Goal: Use online tool/utility: Utilize a website feature to perform a specific function

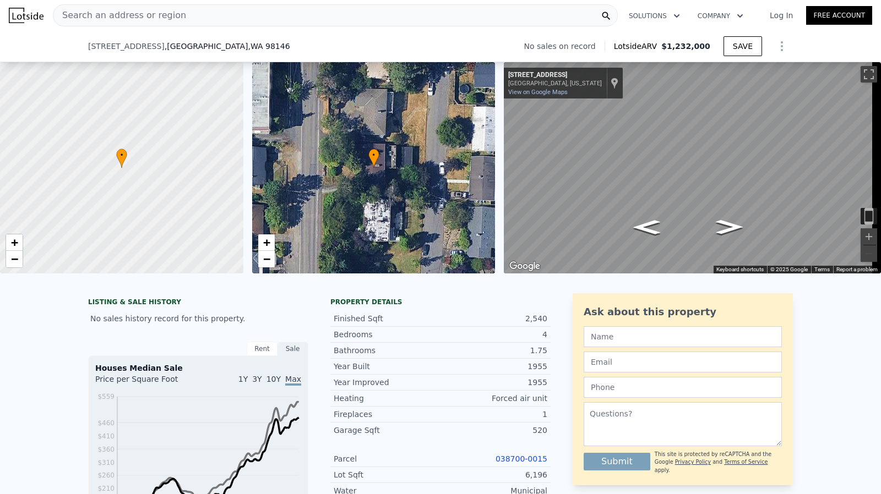
scroll to position [1505, 0]
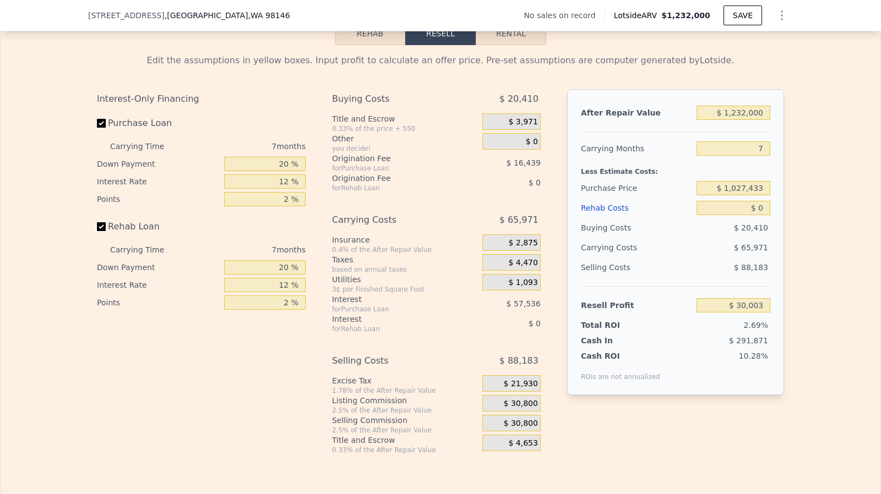
click at [99, 231] on input "Rehab Loan" at bounding box center [101, 226] width 9 height 9
checkbox input "false"
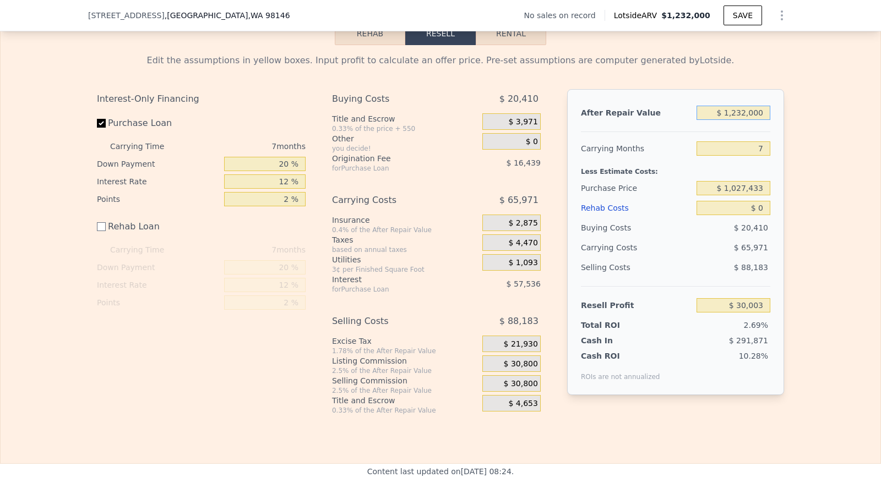
click at [764, 120] on input "$ 1,232,000" at bounding box center [733, 113] width 74 height 14
type input "$ 1,100,000"
type input "-$ 92,299"
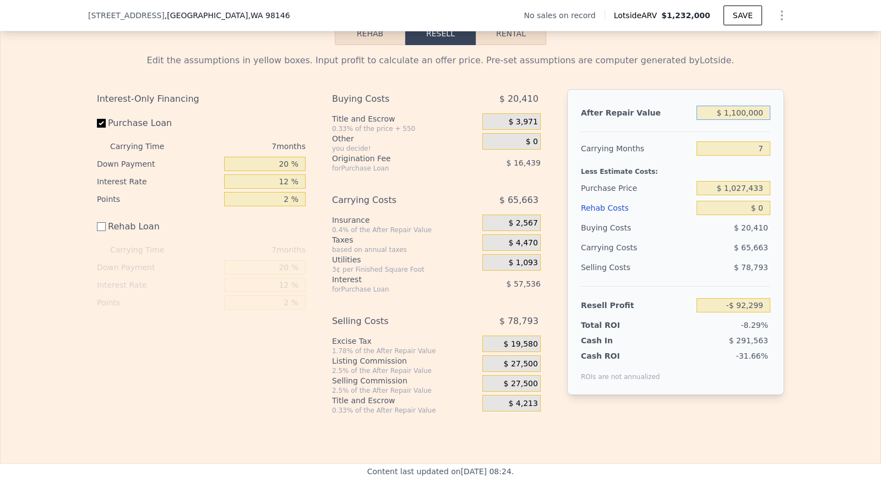
type input "$ 1,100,000"
click at [758, 218] on div "$ 0" at bounding box center [733, 208] width 74 height 20
click at [759, 215] on input "$ 0" at bounding box center [733, 208] width 74 height 14
type input "$ 20,000"
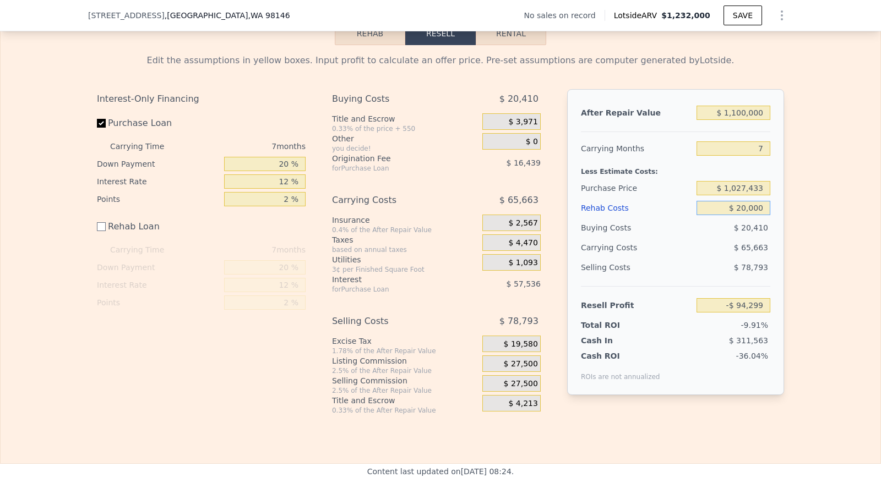
type input "-$ 112,299"
type input "$ 200,000"
type input "-$ 292,299"
type input "$ 200,000"
click at [751, 194] on input "$ 1,027,433" at bounding box center [733, 188] width 74 height 14
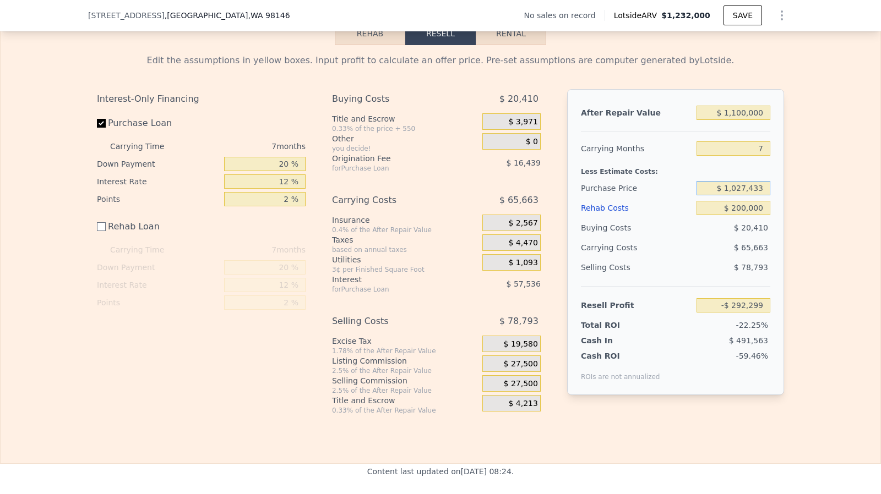
click at [751, 194] on input "$ 1,027,433" at bounding box center [733, 188] width 74 height 14
type input "$ 670,000"
click at [750, 210] on input "$ 200,000" at bounding box center [733, 208] width 74 height 14
type input "$ 92,056"
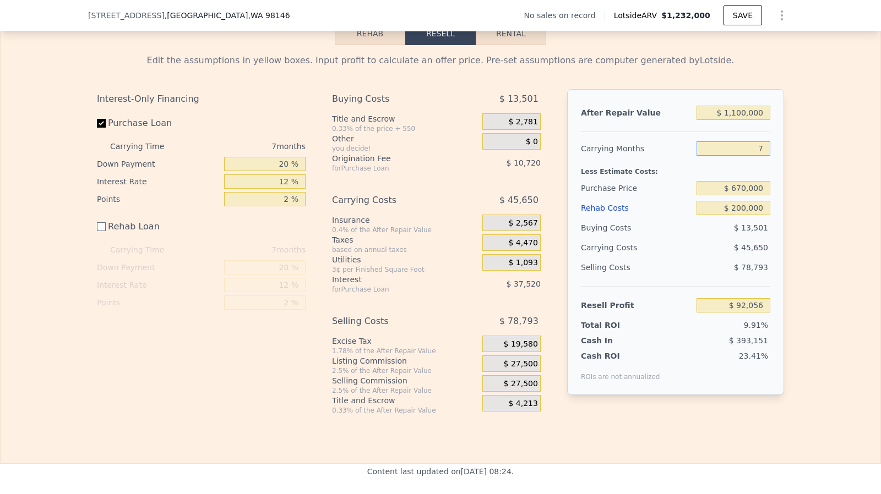
click at [763, 149] on input "7" at bounding box center [733, 148] width 74 height 14
type input "6"
type input "$ 98,578"
type input "6"
click at [743, 119] on input "$ 1,100,000" at bounding box center [733, 113] width 74 height 14
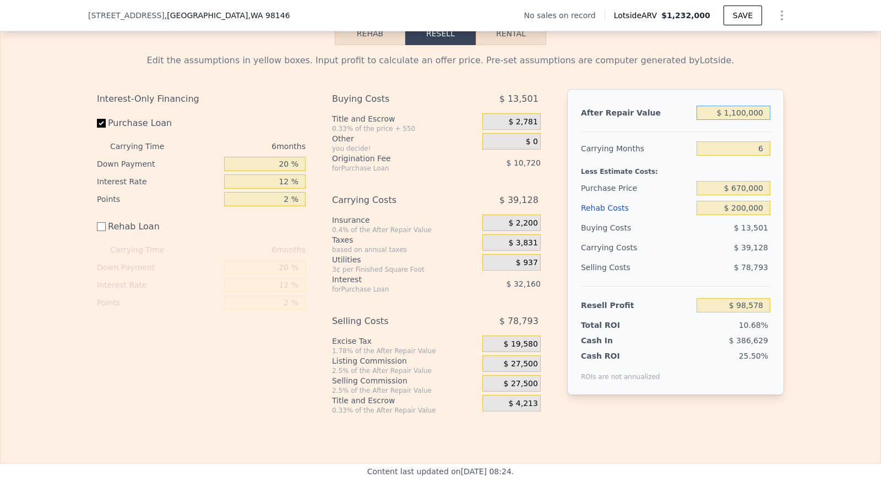
type input "$ 110,000"
type input "-$ 819,023"
type input "$ 11,000"
type input "-$ 910,784"
type input "$ 1,000"
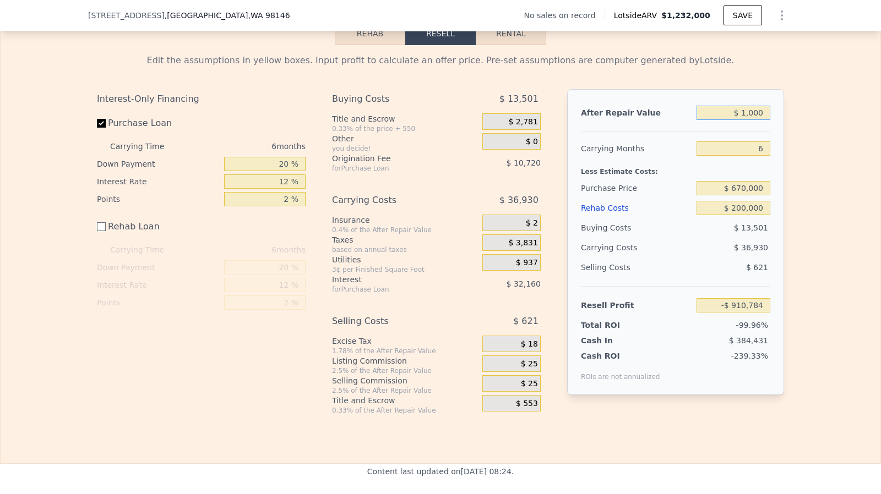
type input "-$ 920,052"
type input "$ 150,000"
type input "-$ 781,949"
type input "$ 1,000"
type input "-$ 920,052"
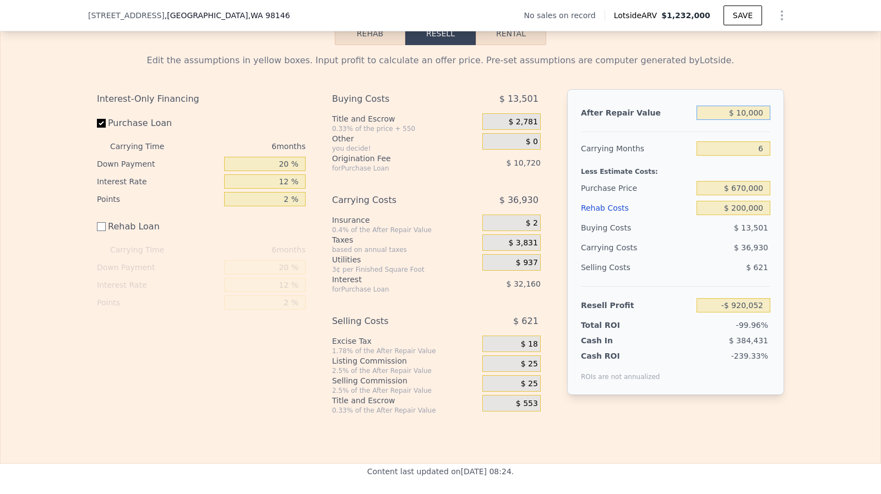
type input "$ 105,000"
type input "-$ 823,658"
type input "$ 1,050,000"
type input "$ 52,234"
type input "$ 1,050,000"
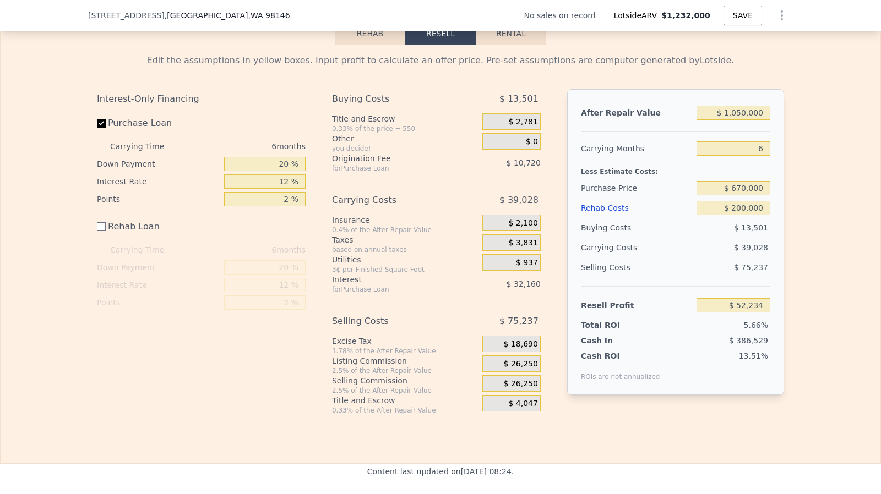
click at [521, 368] on span "$ 26,250" at bounding box center [521, 364] width 34 height 10
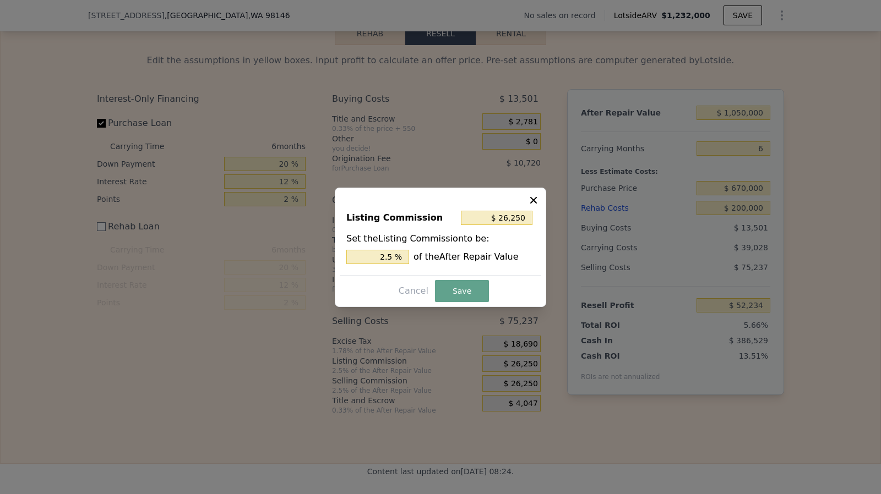
click at [405, 264] on div "Listing Commission $ 26,250 Set the Listing Commission to be: 2.5 % of the Afte…" at bounding box center [440, 238] width 201 height 74
click at [400, 259] on input "2.5 %" at bounding box center [377, 257] width 63 height 14
type input "$ 21,000"
type input "2 %"
type input "$ 220,500"
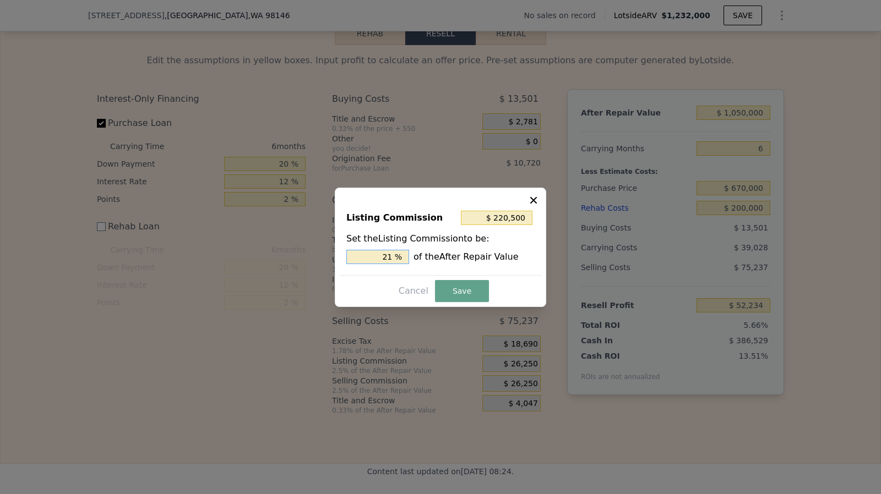
type input "21. %"
type input "$ 225,750"
type input "21.5 %"
type input "$ 220,500"
type input "21 %"
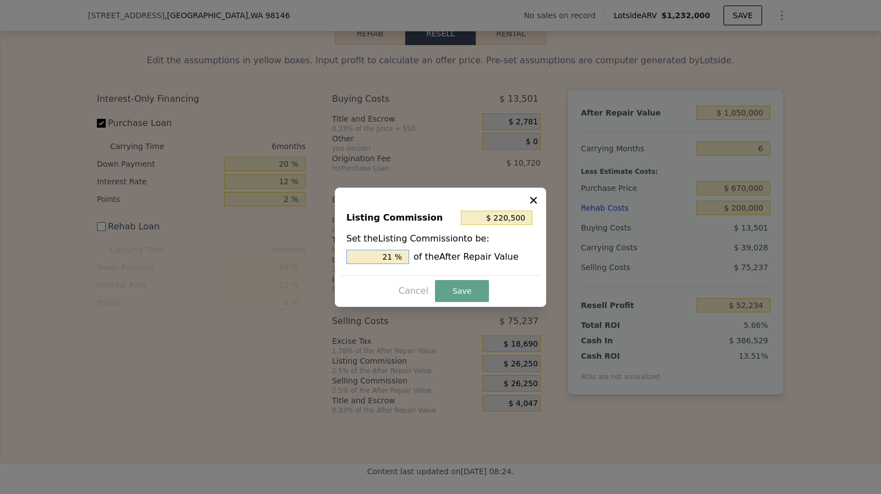
type input "$ 21,000"
type input "2 %"
type input "$ 10,500"
type input "1. %"
type input "$ 15,750"
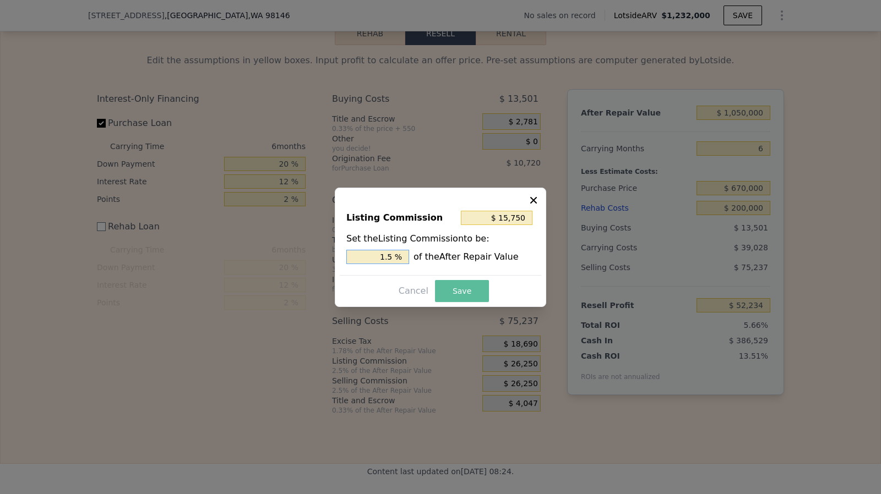
type input "1.5 %"
click at [449, 291] on button "Save" at bounding box center [462, 291] width 54 height 22
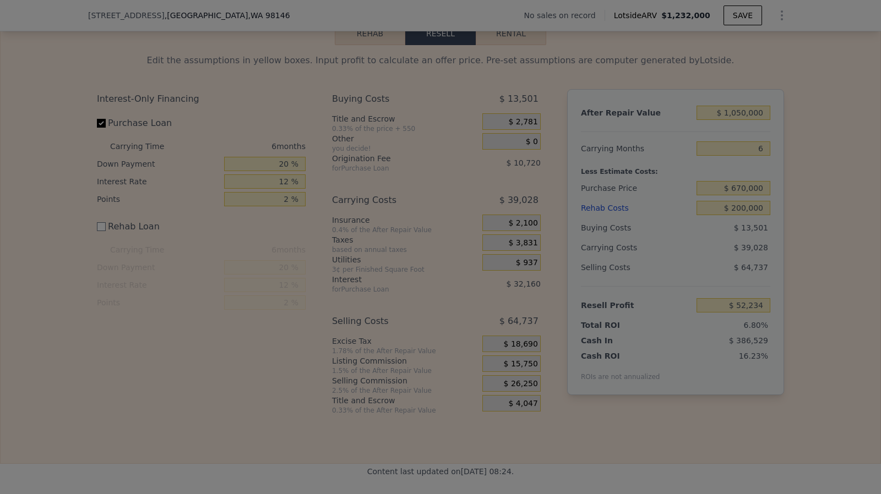
type input "$ 62,734"
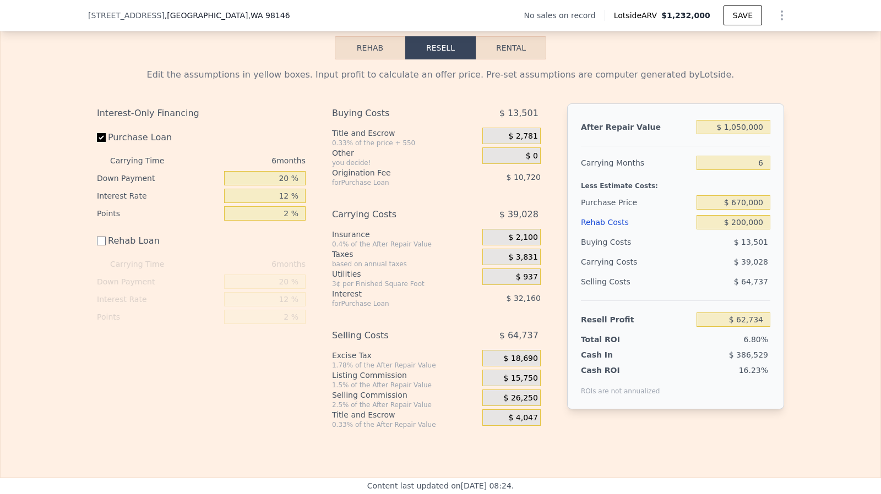
scroll to position [1537, 0]
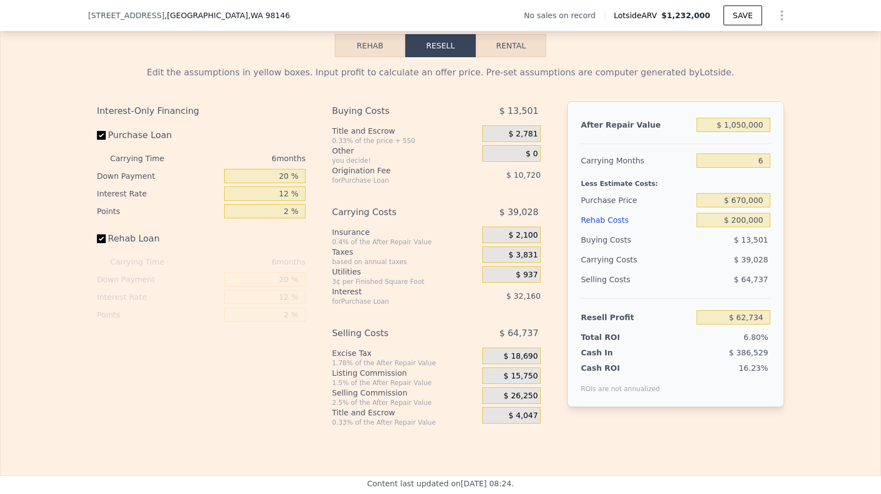
checkbox input "true"
type input "$ 1,232,000"
type input "7"
type input "$ 0"
type input "$ 30,003"
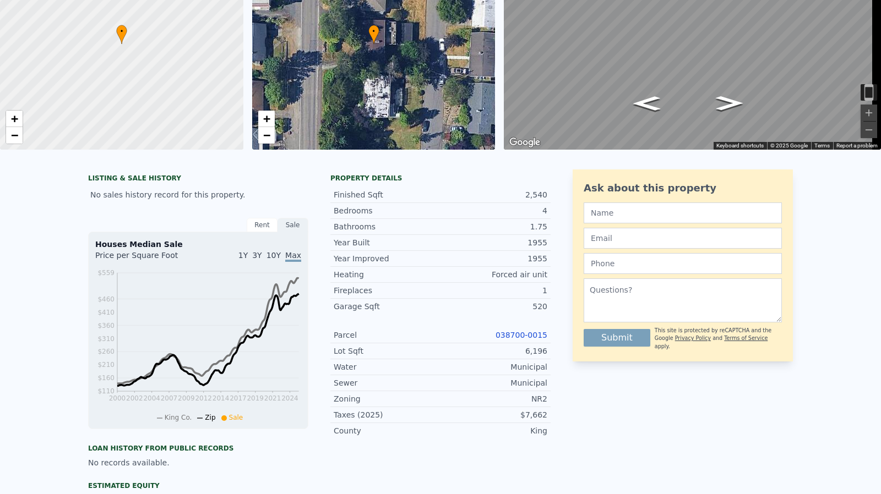
scroll to position [0, 0]
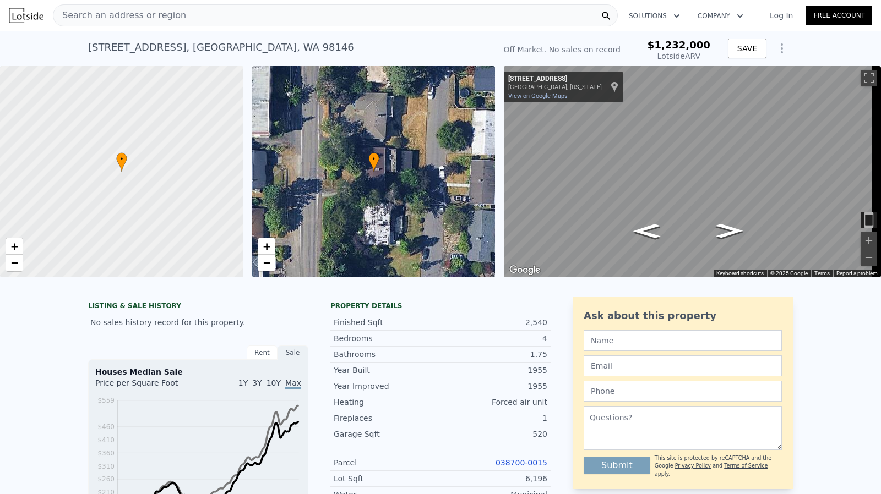
click at [261, 9] on div "Search an address or region" at bounding box center [335, 15] width 565 height 22
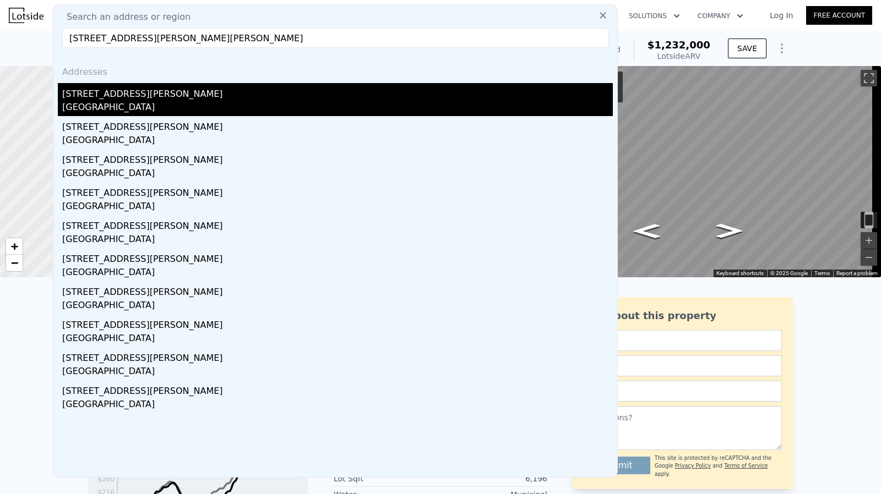
type input "[STREET_ADDRESS][PERSON_NAME][PERSON_NAME]"
click at [126, 106] on div "[GEOGRAPHIC_DATA]" at bounding box center [337, 108] width 551 height 15
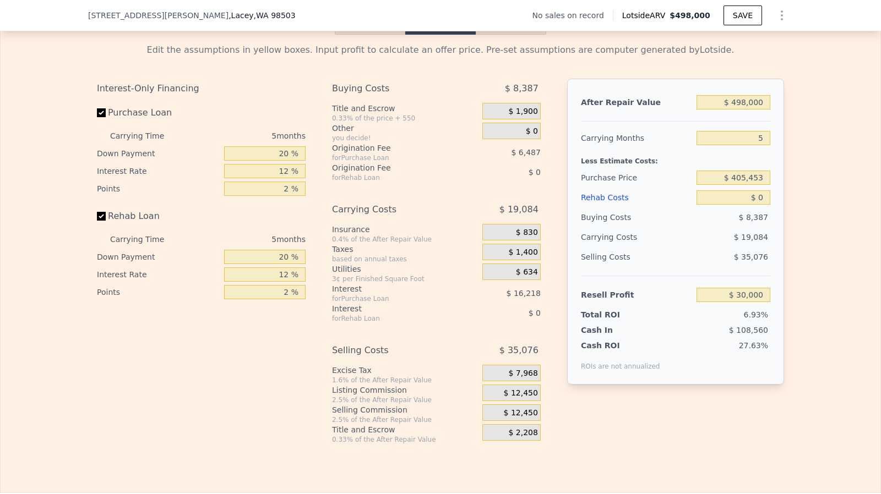
scroll to position [1581, 0]
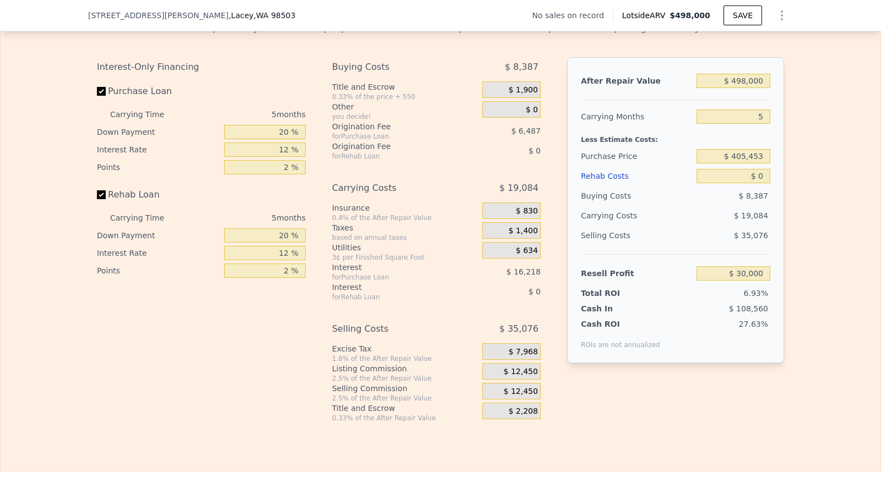
click at [97, 205] on label "Rehab Loan" at bounding box center [158, 195] width 123 height 20
click at [97, 199] on input "Rehab Loan" at bounding box center [101, 194] width 9 height 9
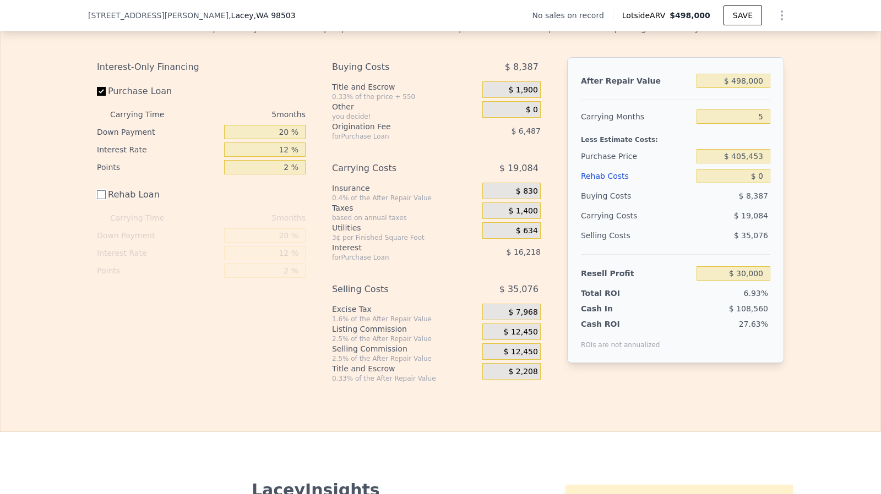
click at [97, 199] on input "Rehab Loan" at bounding box center [101, 194] width 9 height 9
checkbox input "true"
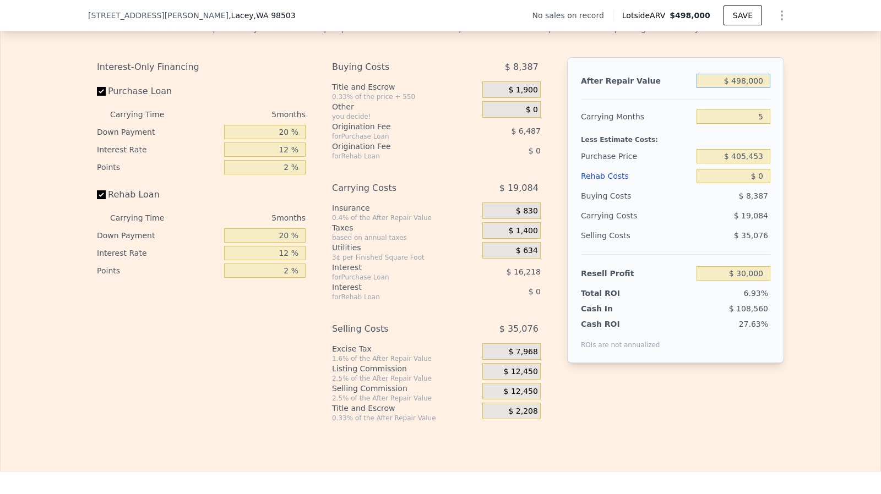
click at [760, 88] on input "$ 498,000" at bounding box center [733, 81] width 74 height 14
type input "$ 5,000,000"
type input "$ 4,212,373"
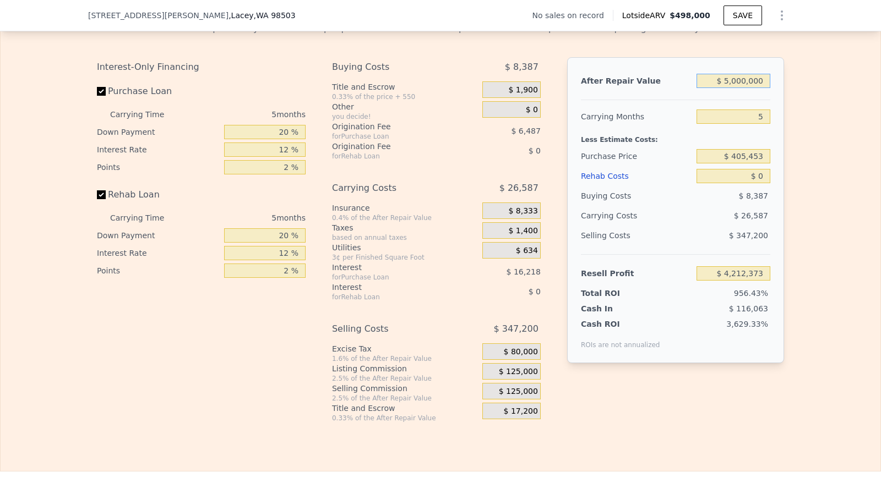
type input "$ 500,000"
type input "$ 31,858"
type input "$ 500,000"
click at [101, 199] on input "Rehab Loan" at bounding box center [101, 194] width 9 height 9
checkbox input "false"
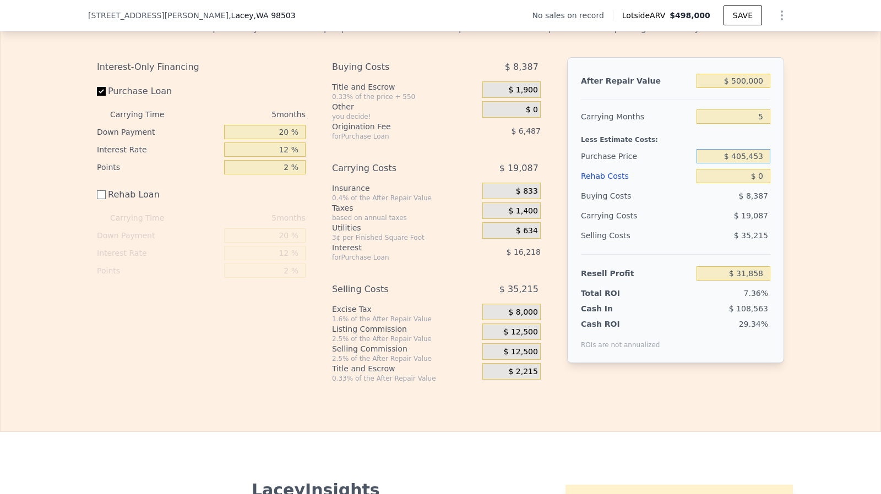
click at [749, 164] on input "$ 405,453" at bounding box center [733, 156] width 74 height 14
type input "$ 2"
type input "$ 250,000"
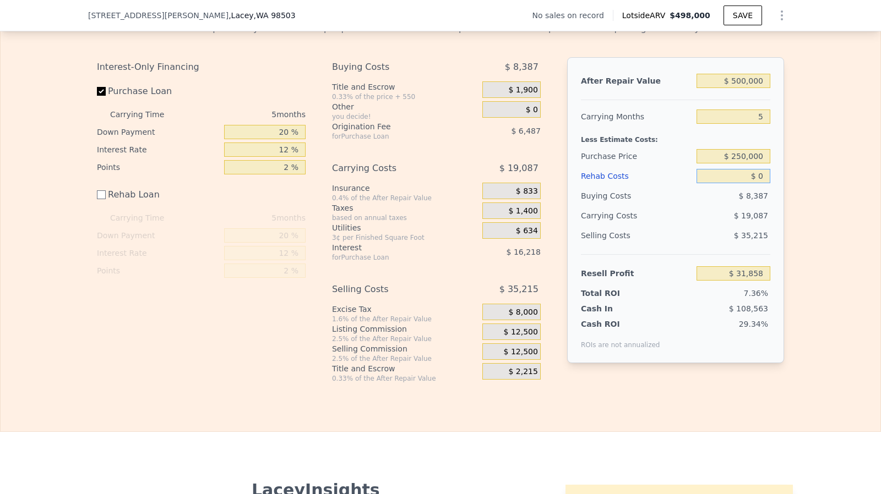
click at [762, 183] on input "$ 0" at bounding box center [733, 176] width 74 height 14
type input "$ 0"
type input "$ 196,535"
type input "$ 120,000"
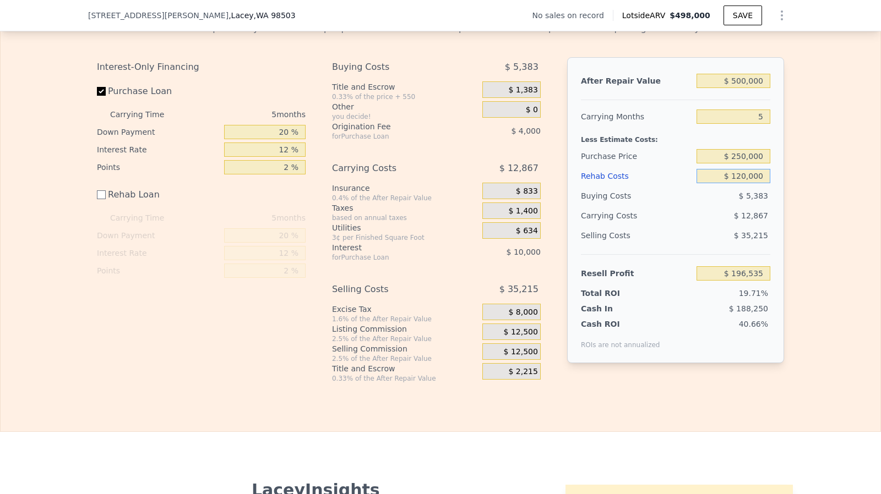
type input "$ 76,535"
click at [744, 183] on input "$ 120,000" at bounding box center [733, 176] width 74 height 14
type input "$ 125,000"
type input "$ 71,535"
type input "$ 125,000"
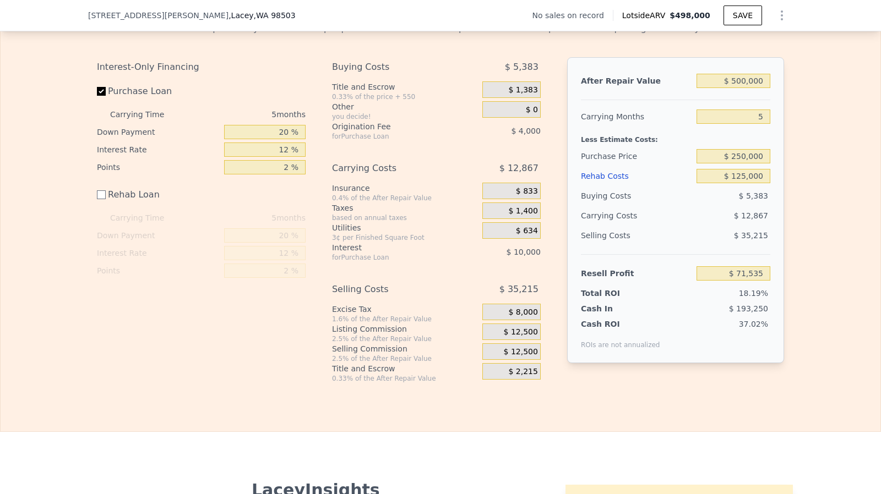
click at [521, 340] on div "$ 12,500" at bounding box center [511, 332] width 58 height 17
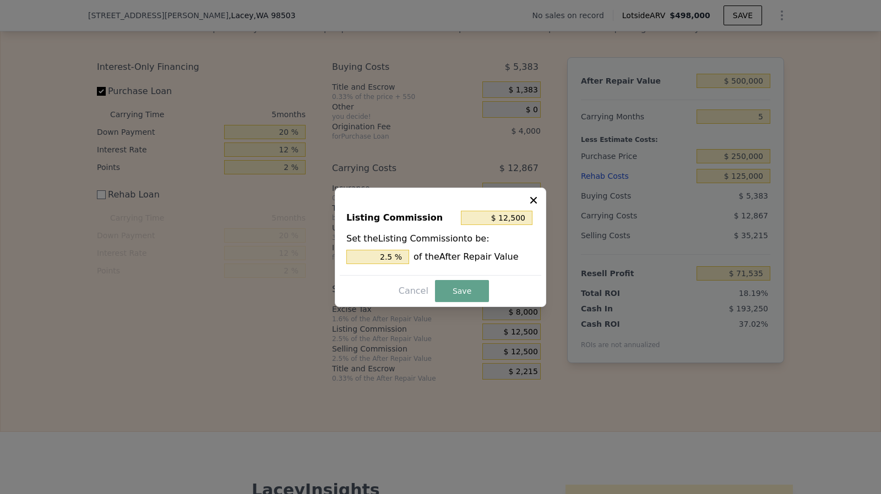
click at [401, 267] on div "Listing Commission $ 12,500 Set the Listing Commission to be: 2.5 % of the Afte…" at bounding box center [440, 238] width 201 height 74
click at [399, 261] on input "2.5 %" at bounding box center [377, 257] width 63 height 14
type input "$ 10,000"
type input "2 %"
type input "$ 0"
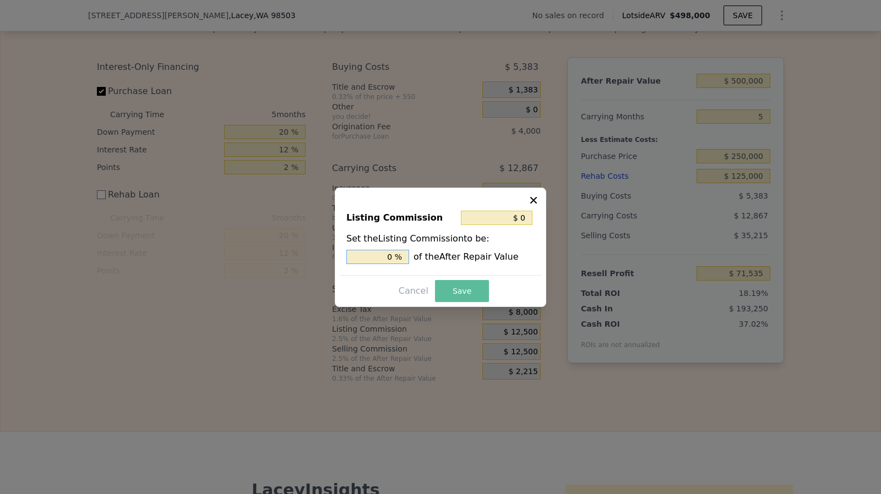
type input "0 %"
click at [462, 291] on button "Save" at bounding box center [462, 291] width 54 height 22
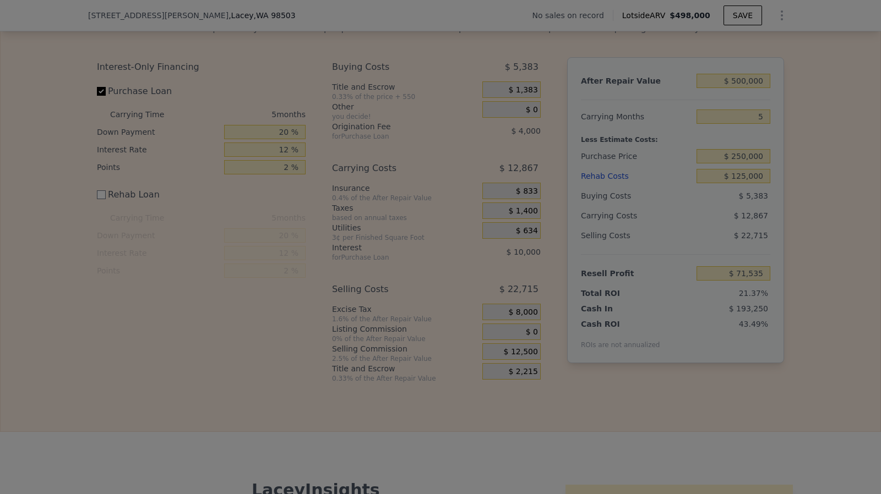
type input "$ 84,035"
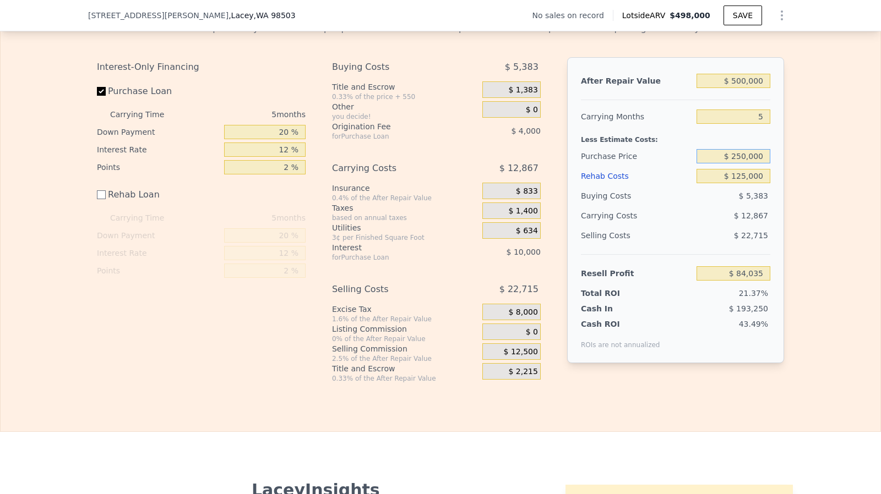
click at [740, 164] on input "$ 250,000" at bounding box center [733, 156] width 74 height 14
type input "$ 270,000"
click at [744, 183] on input "$ 125,000" at bounding box center [733, 176] width 74 height 14
type input "$ 62,849"
checkbox input "true"
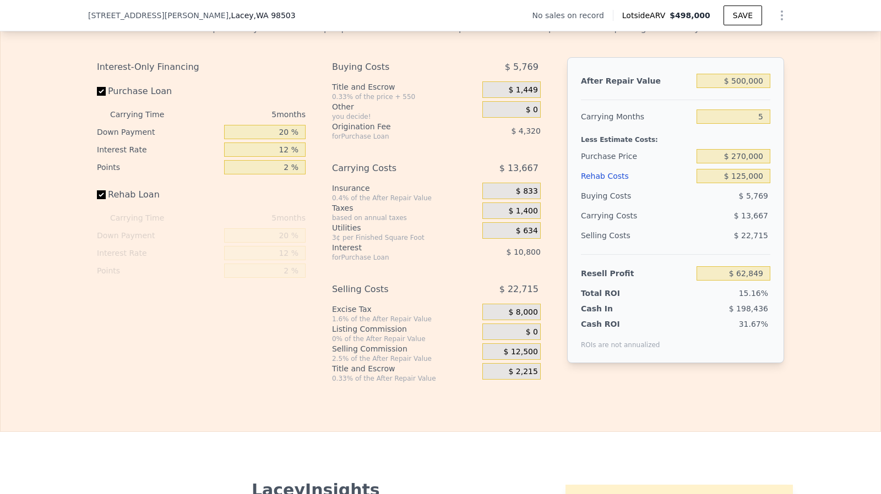
type input "$ 498,000"
type input "$ 0"
type input "$ 30,000"
